Goal: Task Accomplishment & Management: Use online tool/utility

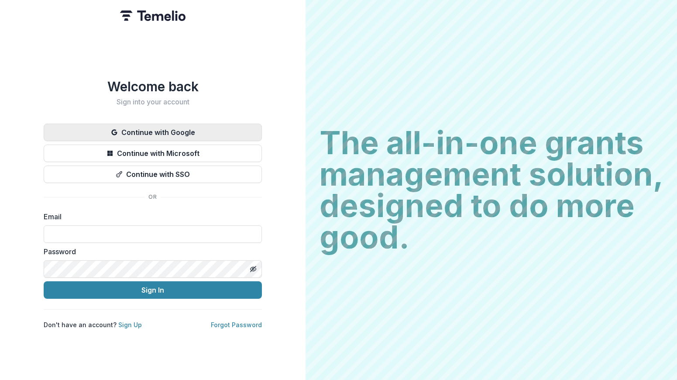
click at [203, 125] on button "Continue with Google" at bounding box center [153, 132] width 218 height 17
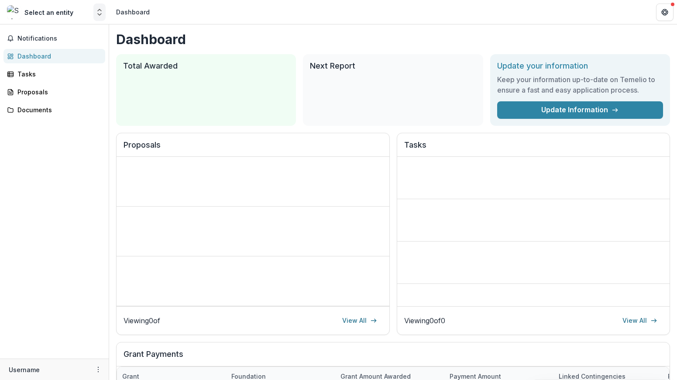
click at [97, 10] on icon "Open entity switcher" at bounding box center [99, 12] width 9 height 9
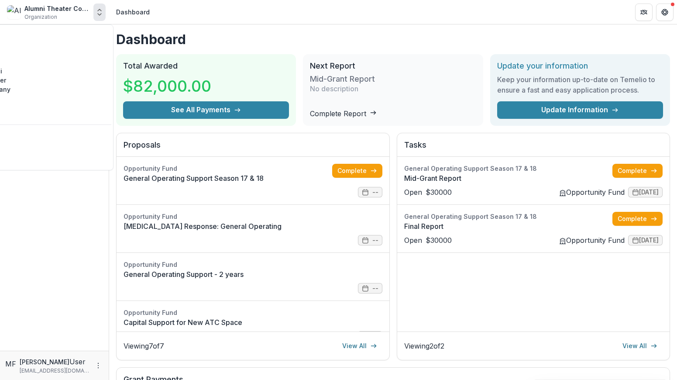
click at [97, 10] on icon "Open entity switcher" at bounding box center [99, 12] width 9 height 9
click at [77, 126] on link "Contributor Portal" at bounding box center [21, 133] width 179 height 14
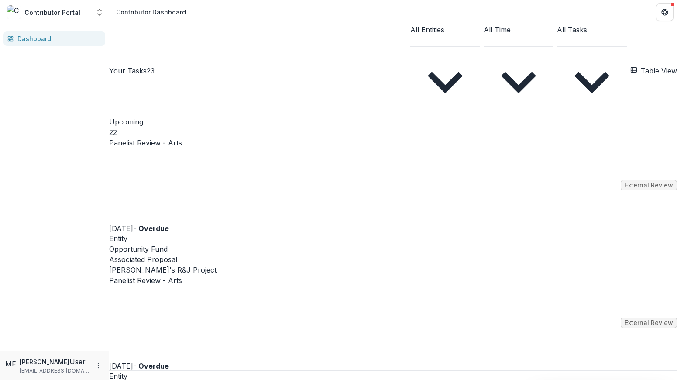
click at [182, 138] on link "Panelist Review - Arts" at bounding box center [145, 143] width 73 height 10
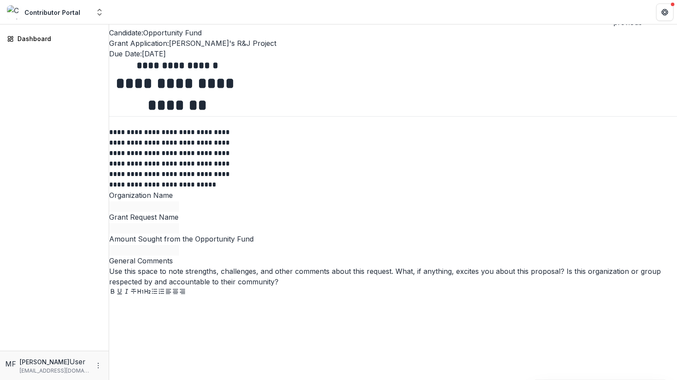
scroll to position [587, 0]
